Goal: Check status: Check status

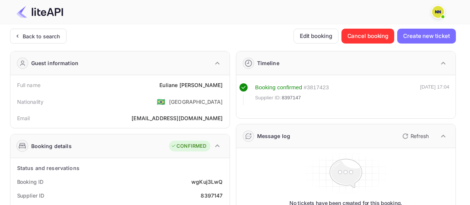
click at [29, 37] on div "Back to search" at bounding box center [42, 36] width 38 height 8
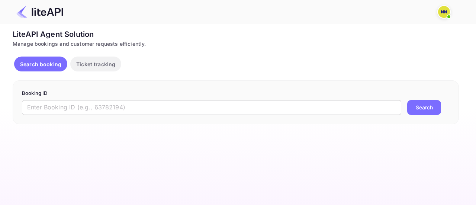
click at [90, 104] on input "text" at bounding box center [211, 107] width 379 height 15
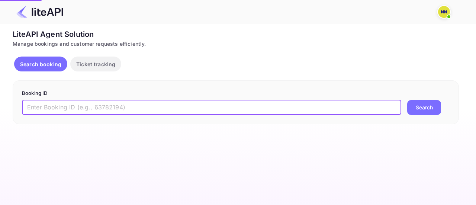
paste input "9108814"
type input "9108814"
click at [419, 109] on button "Search" at bounding box center [424, 107] width 34 height 15
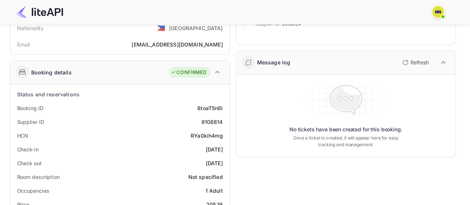
scroll to position [74, 0]
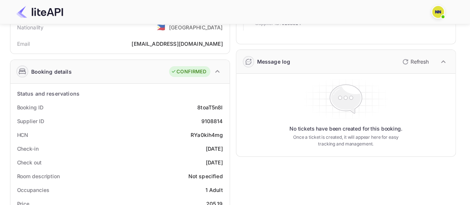
click at [214, 134] on div "RYa0kih4mg" at bounding box center [207, 135] width 32 height 8
copy div "RYa0kih4mg"
